Goal: Transaction & Acquisition: Purchase product/service

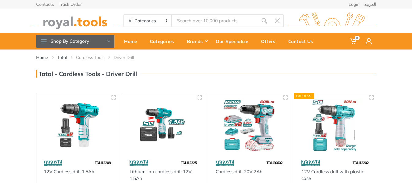
click at [253, 112] on img at bounding box center [249, 125] width 71 height 53
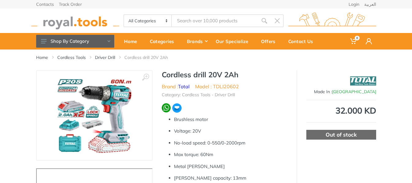
click at [92, 104] on img at bounding box center [94, 115] width 77 height 77
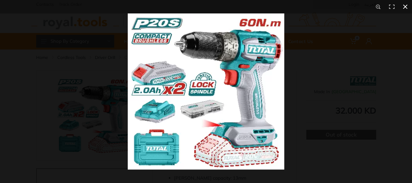
click at [316, 75] on div at bounding box center [334, 104] width 412 height 183
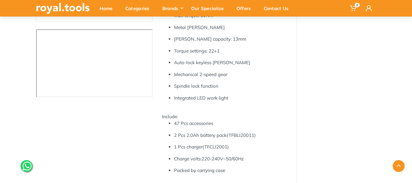
scroll to position [92, 0]
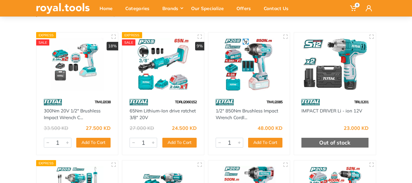
scroll to position [61, 0]
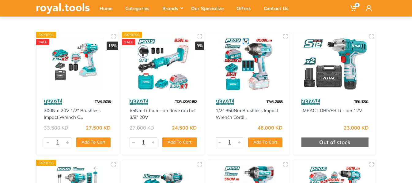
drag, startPoint x: 73, startPoint y: 60, endPoint x: 4, endPoint y: 55, distance: 69.0
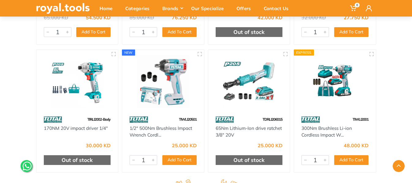
scroll to position [490, 0]
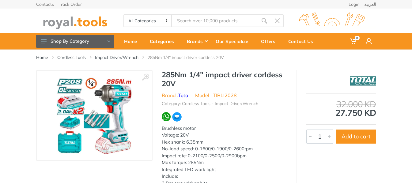
click at [91, 113] on img at bounding box center [94, 115] width 77 height 77
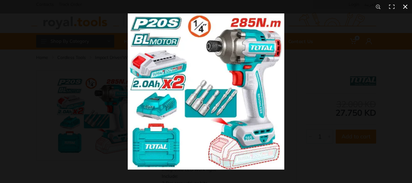
click at [328, 92] on div at bounding box center [334, 104] width 412 height 183
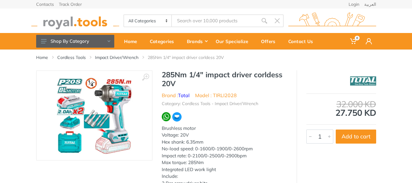
click at [106, 110] on img at bounding box center [94, 115] width 77 height 77
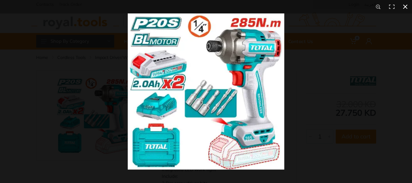
click at [310, 78] on div at bounding box center [334, 104] width 412 height 183
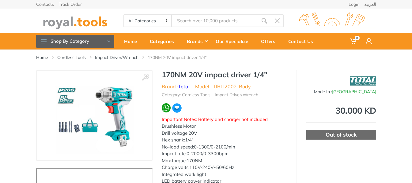
click at [78, 121] on img at bounding box center [94, 115] width 78 height 77
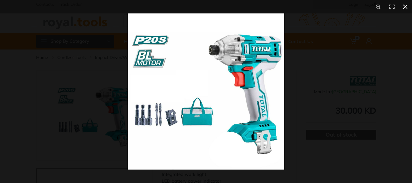
click at [328, 82] on div at bounding box center [334, 104] width 412 height 183
